Goal: Browse casually

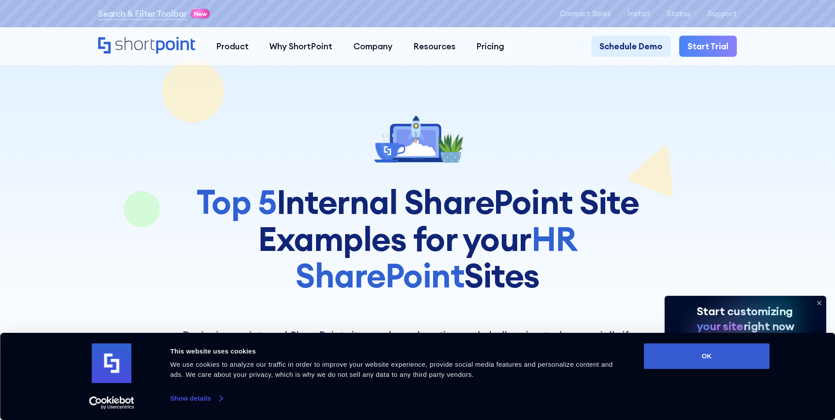
click at [185, 395] on link "Show details" at bounding box center [196, 398] width 52 height 13
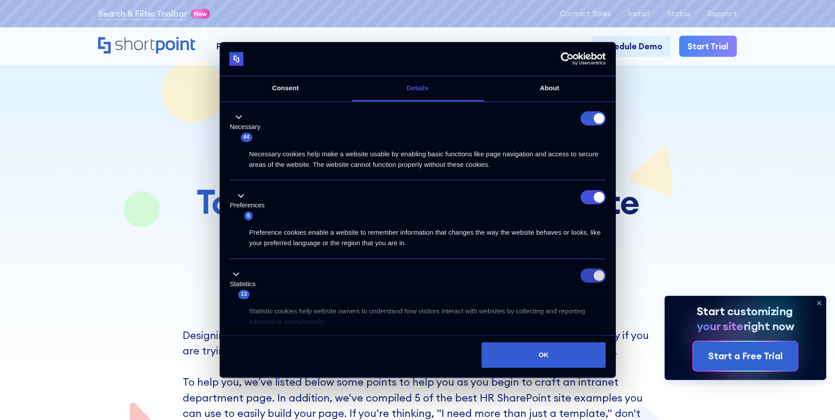
click at [591, 273] on input "Statistics" at bounding box center [592, 276] width 25 height 14
checkbox input "false"
click at [592, 193] on input "Preferences" at bounding box center [592, 197] width 25 height 14
checkbox input "false"
click at [531, 362] on button "OK" at bounding box center [543, 355] width 124 height 26
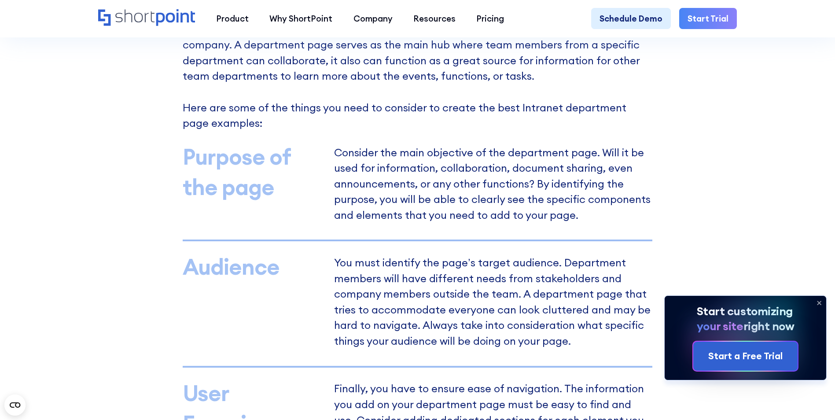
scroll to position [704, 0]
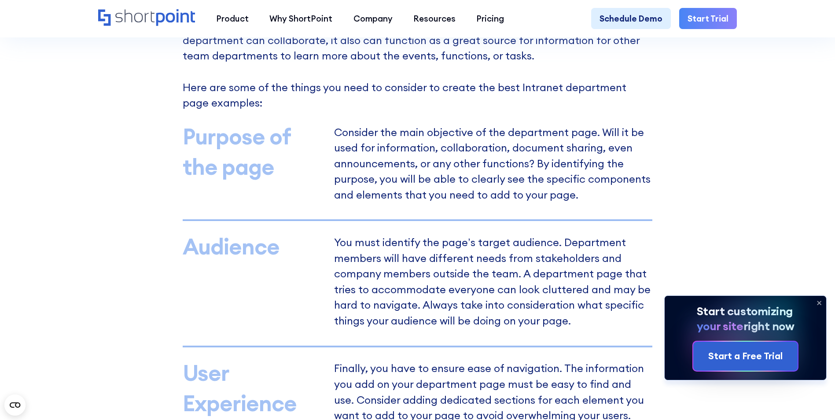
click at [818, 304] on icon at bounding box center [819, 303] width 14 height 14
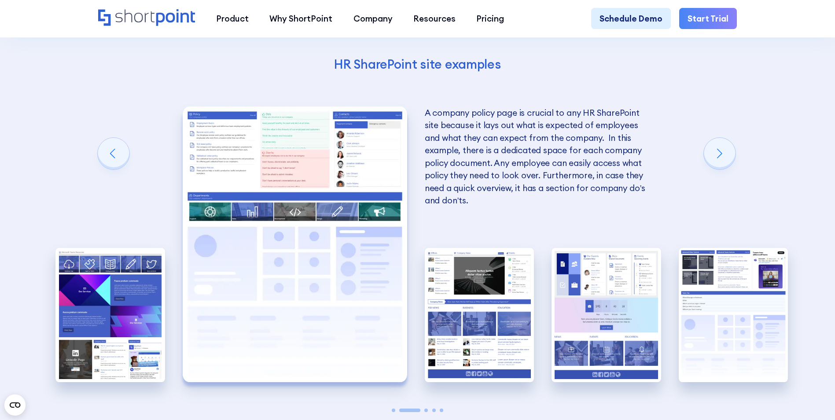
scroll to position [1804, 0]
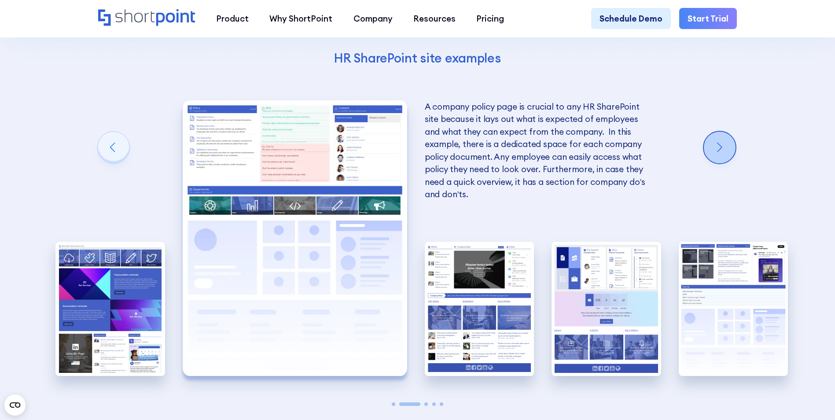
click at [717, 163] on div "Next slide" at bounding box center [719, 148] width 32 height 32
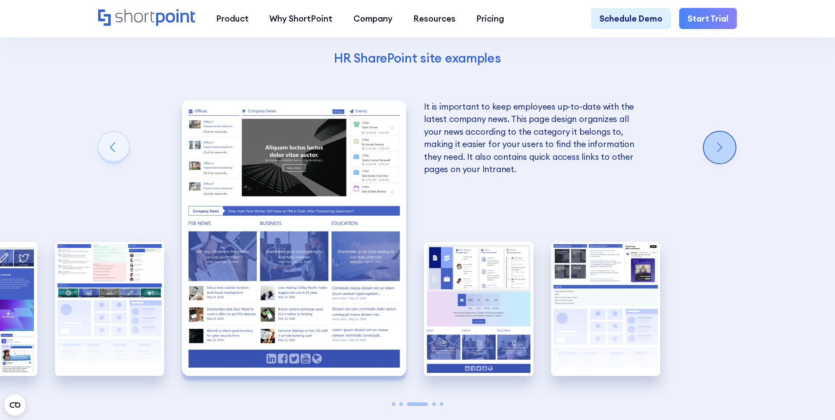
click at [717, 163] on div "Next slide" at bounding box center [719, 148] width 32 height 32
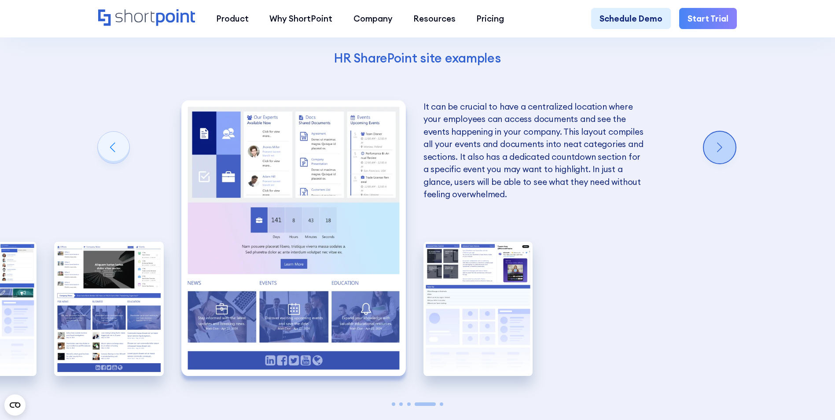
click at [717, 163] on div "Next slide" at bounding box center [719, 148] width 32 height 32
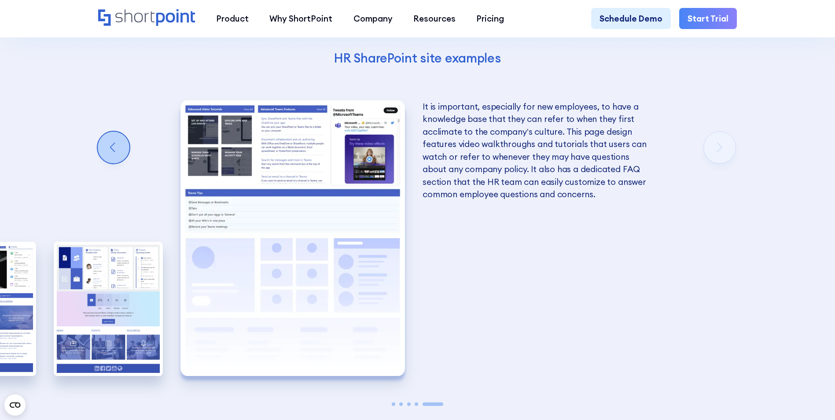
click at [121, 163] on div "Previous slide" at bounding box center [114, 148] width 32 height 32
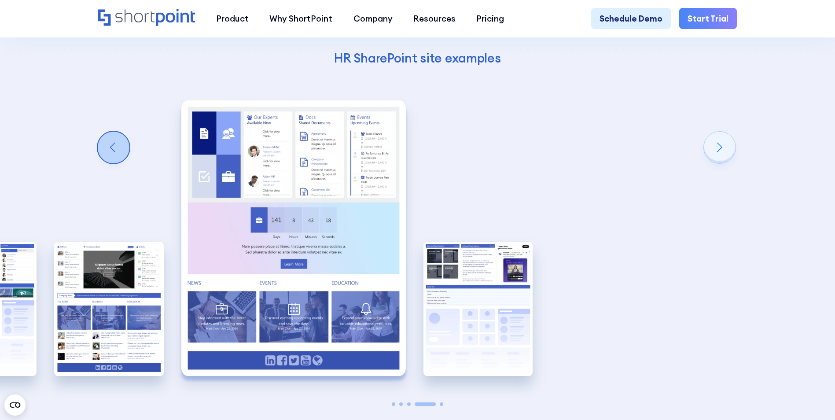
click at [121, 163] on div "Previous slide" at bounding box center [114, 148] width 32 height 32
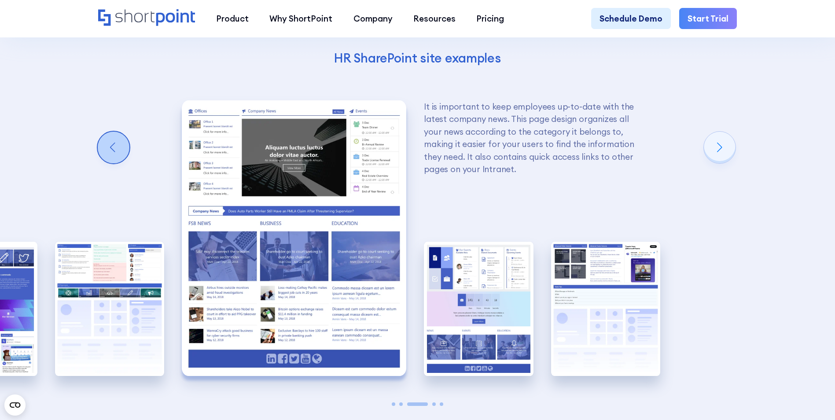
click at [121, 163] on div "Previous slide" at bounding box center [114, 148] width 32 height 32
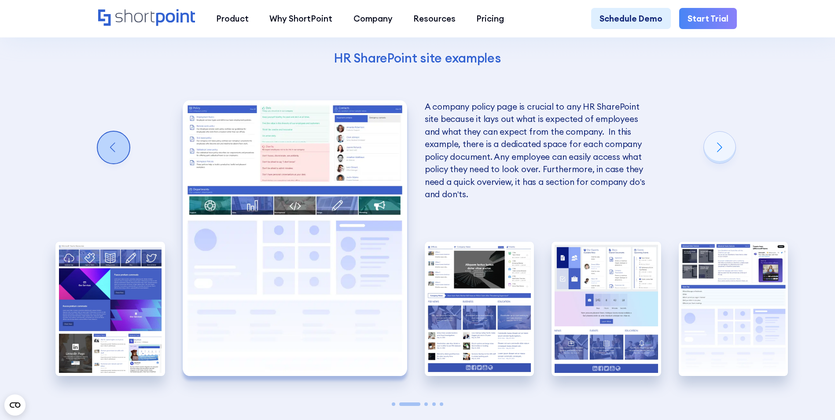
click at [121, 163] on div "Previous slide" at bounding box center [114, 148] width 32 height 32
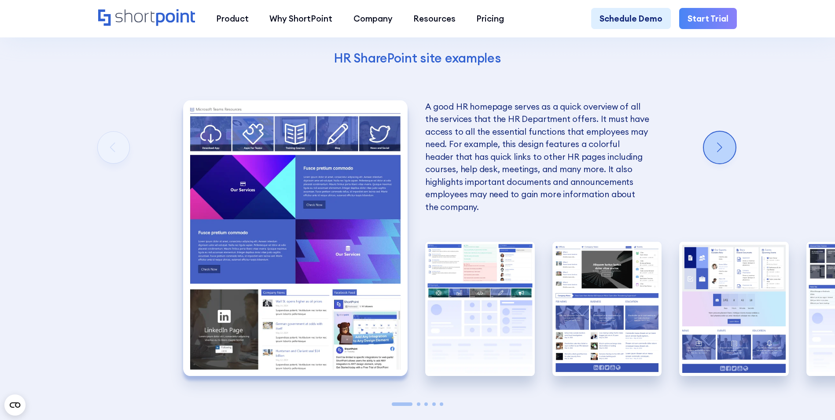
click at [722, 163] on div "Next slide" at bounding box center [719, 148] width 32 height 32
